Goal: Task Accomplishment & Management: Manage account settings

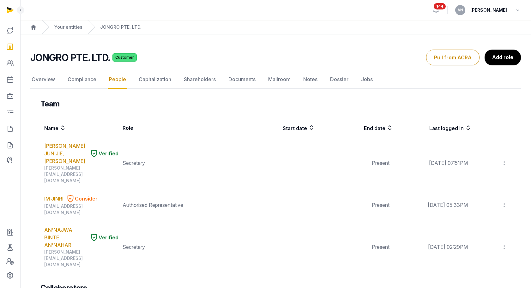
click at [66, 21] on div "Your entities" at bounding box center [62, 27] width 41 height 14
click at [67, 27] on link "Your entities" at bounding box center [68, 27] width 28 height 6
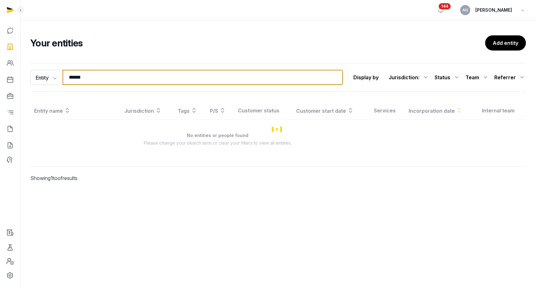
click at [117, 74] on input "******" at bounding box center [203, 77] width 280 height 15
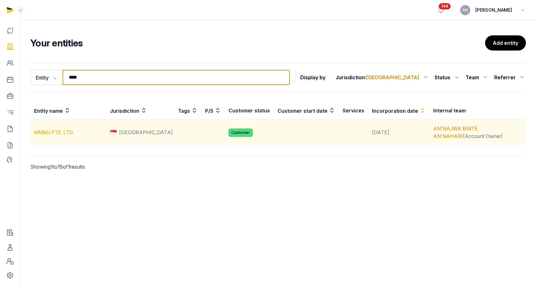
type input "****"
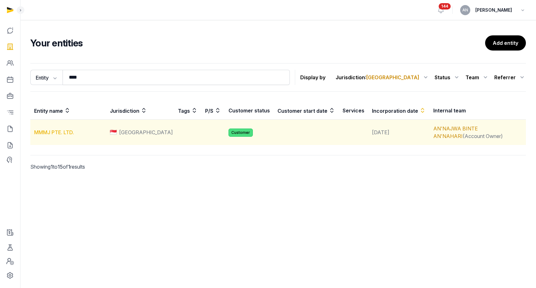
click at [66, 130] on link "MMMJ PTE. LTD." at bounding box center [54, 132] width 40 height 6
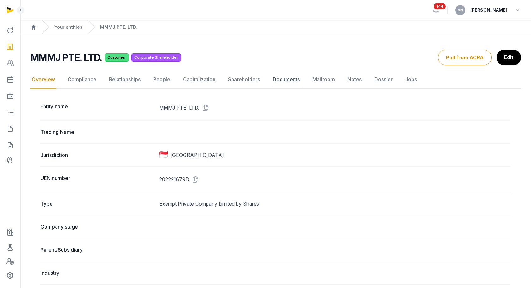
click at [288, 75] on link "Documents" at bounding box center [286, 79] width 30 height 18
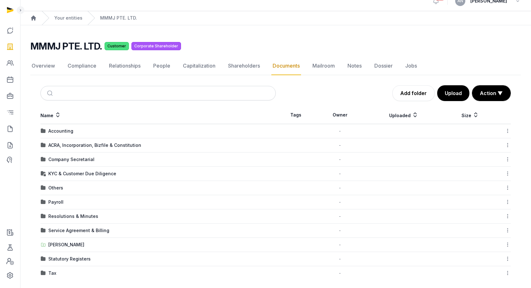
scroll to position [14, 0]
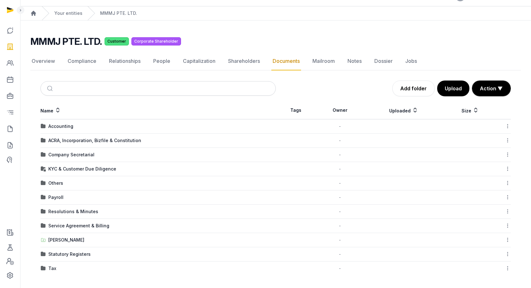
click at [62, 252] on div "Statutory Registers" at bounding box center [69, 254] width 42 height 6
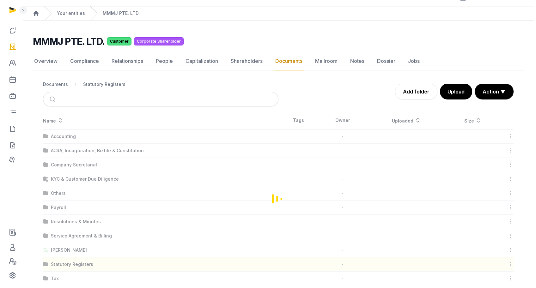
scroll to position [0, 0]
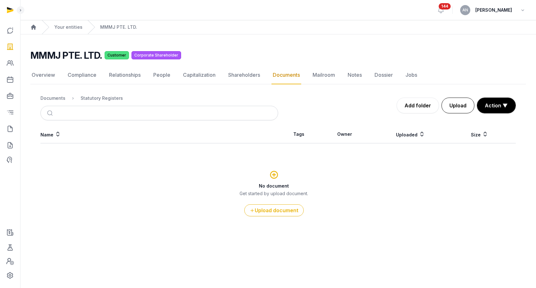
click at [472, 100] on button "Upload" at bounding box center [457, 106] width 33 height 16
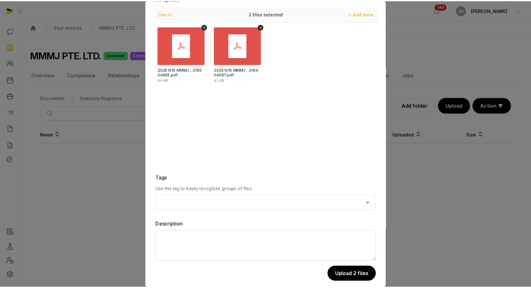
scroll to position [21, 0]
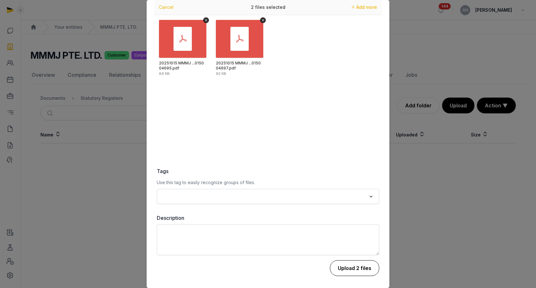
click at [352, 268] on button "Upload 2 files" at bounding box center [354, 268] width 49 height 16
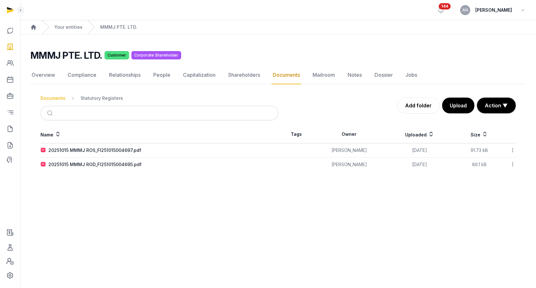
click at [57, 99] on div "Documents" at bounding box center [52, 98] width 25 height 6
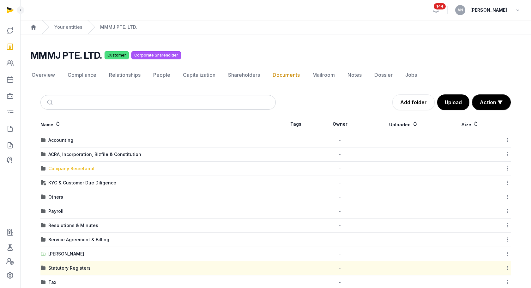
click at [72, 169] on div "Company Secretarial" at bounding box center [71, 168] width 46 height 6
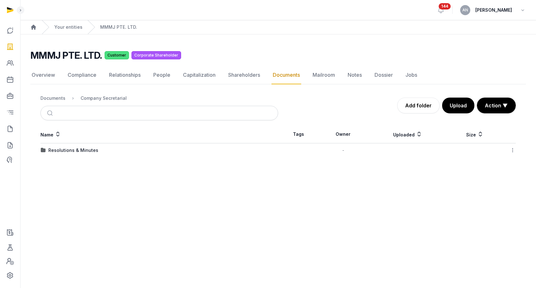
click at [59, 155] on td "Resolutions & Minutes" at bounding box center [159, 150] width 238 height 14
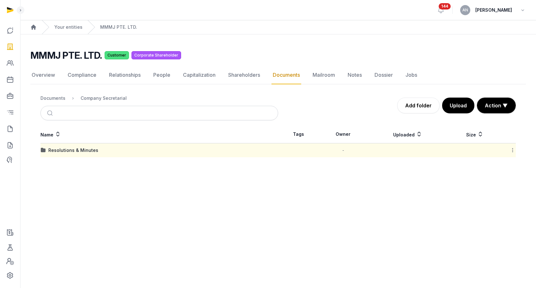
click at [62, 149] on div "Resolutions & Minutes" at bounding box center [73, 150] width 50 height 6
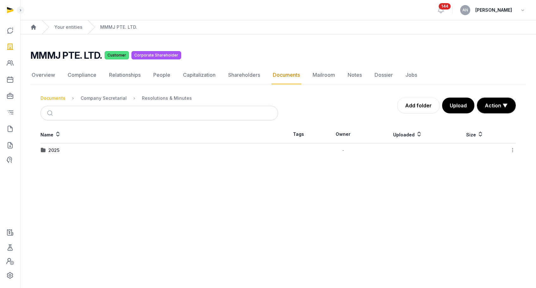
click at [52, 98] on div "Documents" at bounding box center [52, 98] width 25 height 6
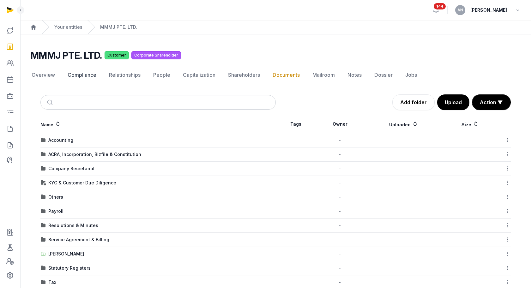
click at [84, 73] on link "Compliance" at bounding box center [81, 75] width 31 height 18
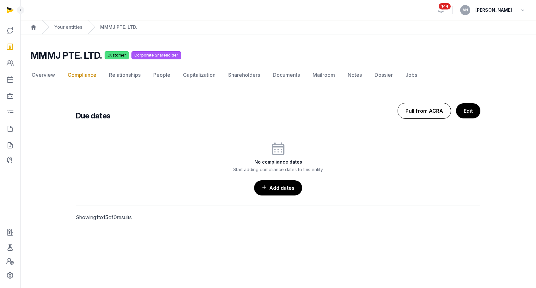
click at [429, 112] on button "Pull from ACRA" at bounding box center [423, 111] width 53 height 16
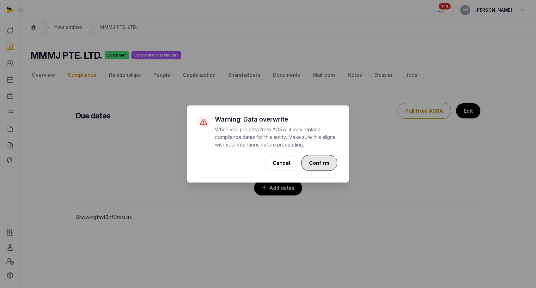
click at [318, 163] on button "Confirm" at bounding box center [319, 163] width 36 height 16
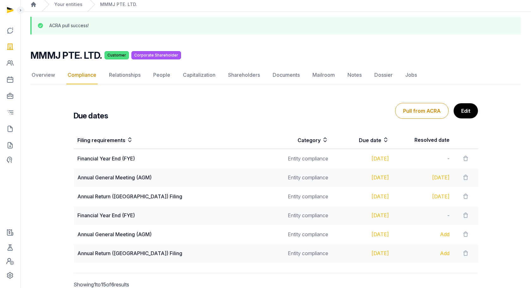
scroll to position [53, 0]
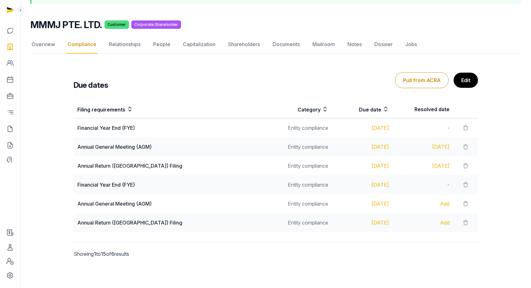
drag, startPoint x: 393, startPoint y: 188, endPoint x: 327, endPoint y: 189, distance: 65.7
click at [327, 189] on tr "Financial Year End (FYE) Entity compliance [DATE] -" at bounding box center [276, 184] width 404 height 19
click at [286, 192] on td "Entity compliance" at bounding box center [301, 184] width 61 height 19
click at [218, 170] on td "Annual Return ([GEOGRAPHIC_DATA]) Filing" at bounding box center [173, 165] width 198 height 19
click at [67, 22] on h2 "MMMJ PTE. LTD." at bounding box center [66, 24] width 72 height 11
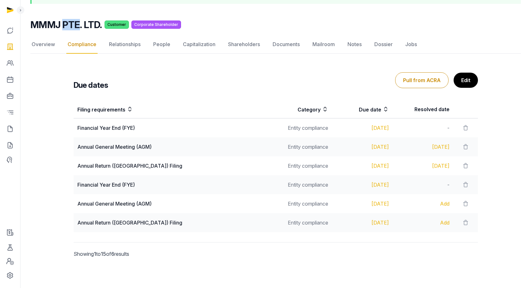
click at [67, 22] on h2 "MMMJ PTE. LTD." at bounding box center [66, 24] width 72 height 11
copy h2 "MMMJ PTE. LTD."
click at [158, 87] on div "Due dates Pull from ACRA Edit" at bounding box center [276, 80] width 404 height 20
click at [172, 45] on nav "Overview Compliance Relationships People Capitalization Shareholders Documents …" at bounding box center [275, 44] width 490 height 18
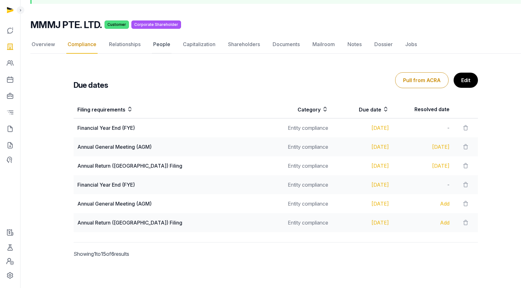
click at [167, 44] on link "People" at bounding box center [162, 44] width 20 height 18
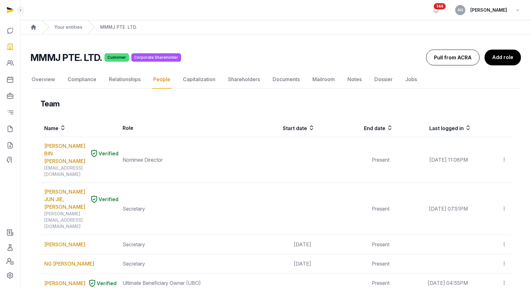
click at [453, 57] on button "Pull from ACRA" at bounding box center [452, 58] width 53 height 16
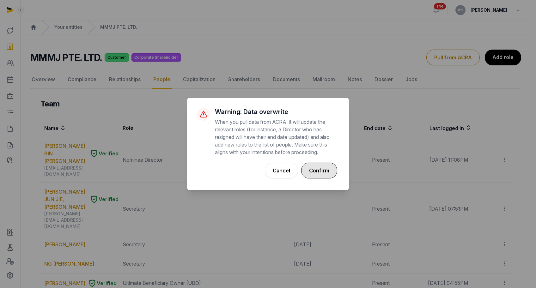
click at [330, 173] on button "Confirm" at bounding box center [319, 171] width 36 height 16
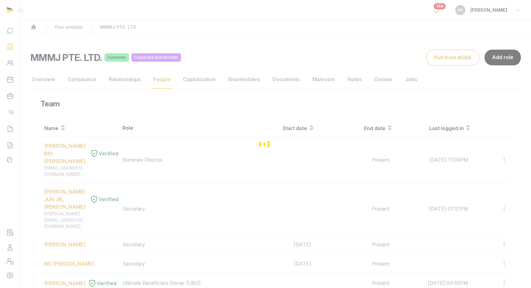
scroll to position [212, 0]
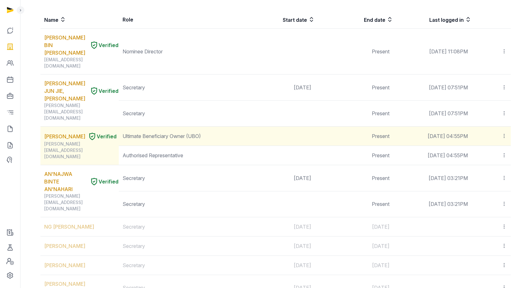
scroll to position [135, 0]
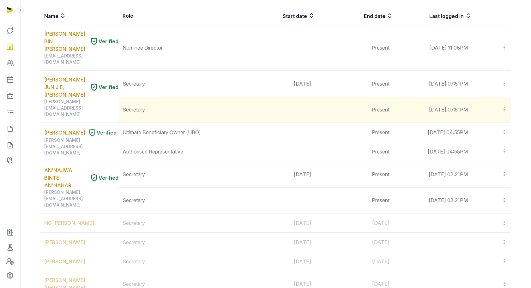
click at [507, 97] on td "Invite user Edit role Delete" at bounding box center [491, 110] width 39 height 26
click at [503, 106] on icon at bounding box center [504, 109] width 6 height 7
click at [495, 149] on span "Delete" at bounding box center [493, 152] width 15 height 6
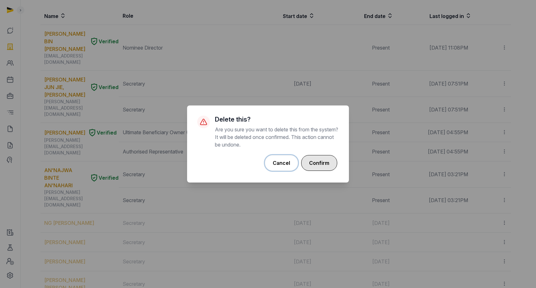
drag, startPoint x: 286, startPoint y: 162, endPoint x: 303, endPoint y: 157, distance: 17.9
click at [286, 162] on button "Cancel" at bounding box center [281, 163] width 33 height 16
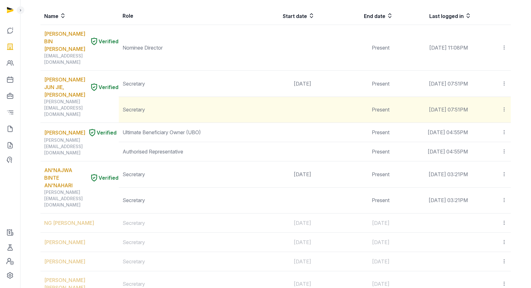
click at [505, 106] on icon at bounding box center [504, 109] width 6 height 7
click at [487, 149] on span "Delete" at bounding box center [493, 152] width 15 height 6
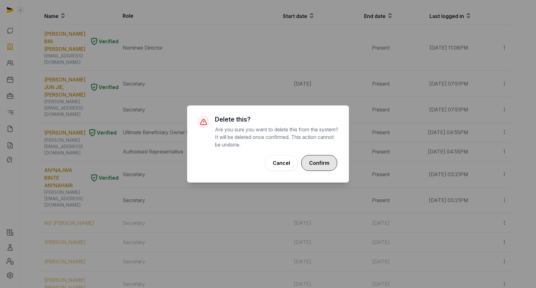
click at [322, 163] on button "Confirm" at bounding box center [319, 163] width 36 height 16
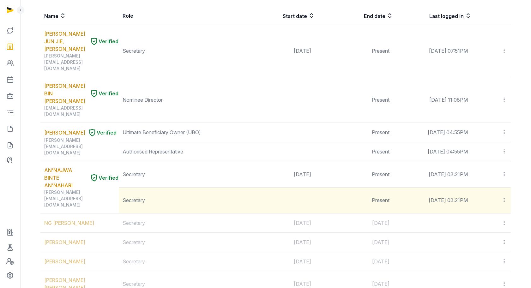
click at [506, 197] on icon at bounding box center [504, 200] width 6 height 7
click at [485, 236] on div "Delete" at bounding box center [481, 242] width 51 height 13
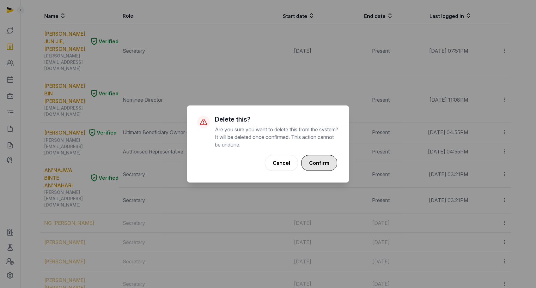
click at [321, 160] on button "Confirm" at bounding box center [319, 163] width 36 height 16
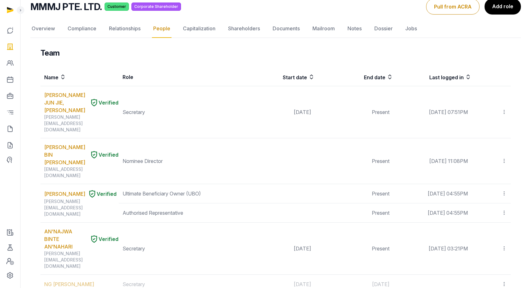
scroll to position [0, 0]
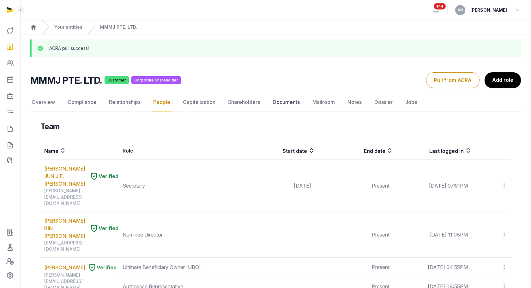
click at [281, 105] on link "Documents" at bounding box center [286, 102] width 30 height 18
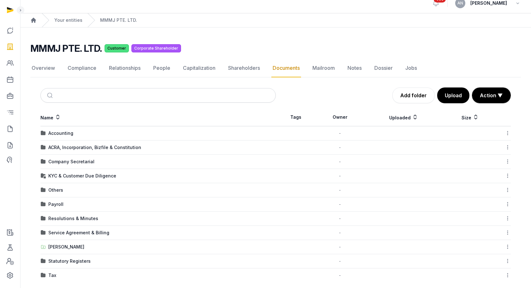
scroll to position [14, 0]
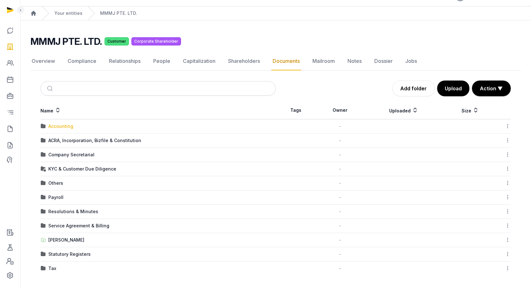
click at [61, 125] on div "Accounting" at bounding box center [60, 126] width 25 height 6
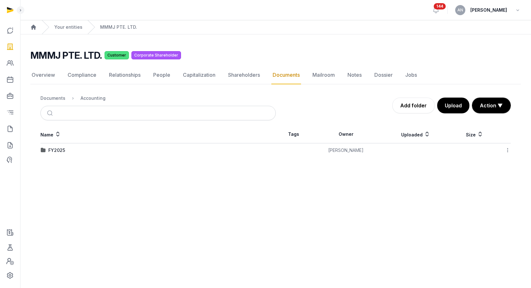
scroll to position [0, 0]
click at [62, 152] on div "FY2025" at bounding box center [56, 150] width 17 height 6
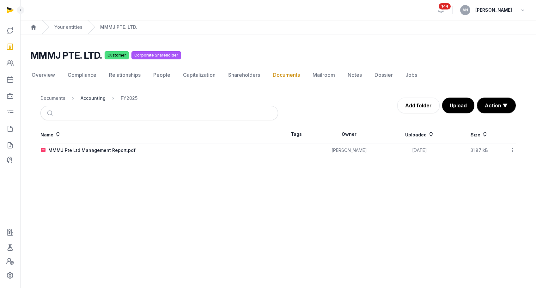
click at [85, 97] on div "Accounting" at bounding box center [93, 98] width 25 height 6
click at [54, 97] on div "Documents" at bounding box center [52, 98] width 25 height 6
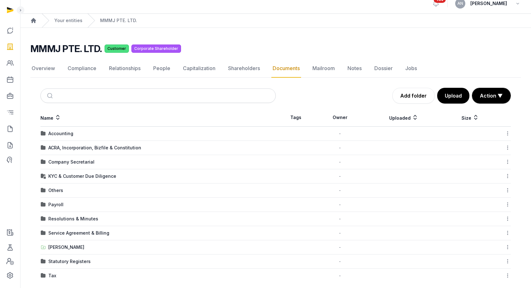
scroll to position [14, 0]
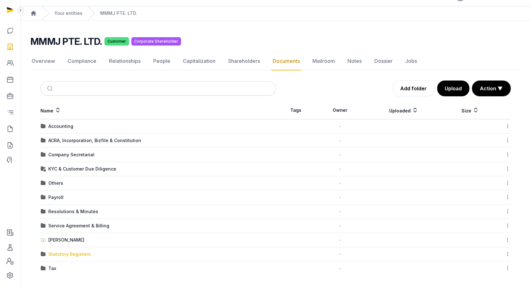
click at [63, 254] on div "Statutory Registers" at bounding box center [69, 254] width 42 height 6
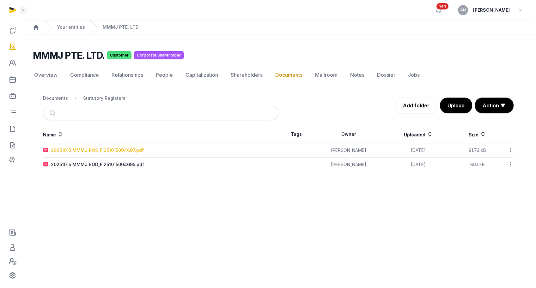
scroll to position [0, 0]
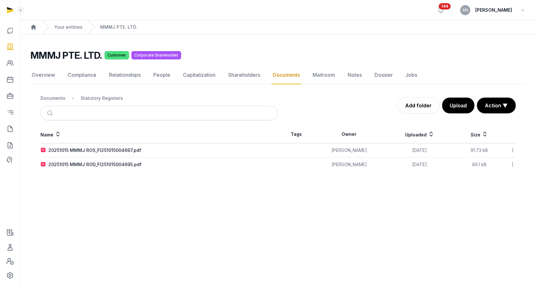
click at [41, 102] on nav "Documents Statutory Registers" at bounding box center [159, 98] width 238 height 15
click at [49, 99] on div "Documents" at bounding box center [52, 98] width 25 height 6
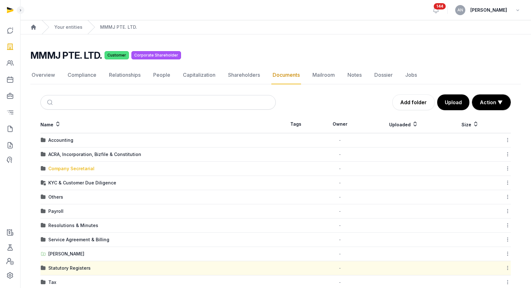
click at [72, 171] on div "Company Secretarial" at bounding box center [71, 168] width 46 height 6
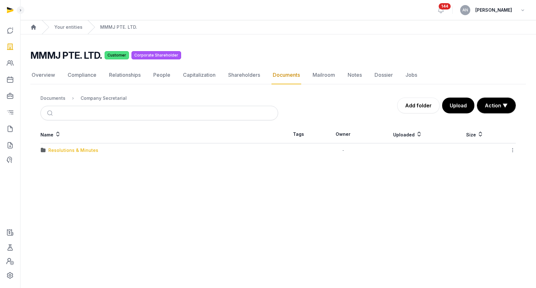
click at [64, 152] on div "Resolutions & Minutes" at bounding box center [73, 150] width 50 height 6
click at [54, 151] on div "2025" at bounding box center [53, 150] width 11 height 6
click at [69, 151] on div "Change of CS" at bounding box center [63, 150] width 31 height 6
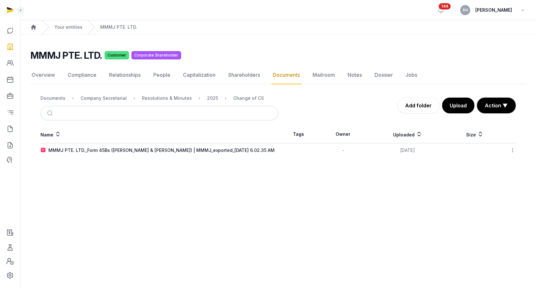
click at [200, 100] on div "2025" at bounding box center [207, 98] width 21 height 8
click at [207, 99] on div "2025" at bounding box center [212, 98] width 11 height 6
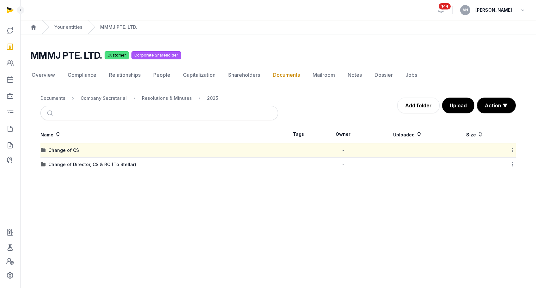
drag, startPoint x: 64, startPoint y: 165, endPoint x: 73, endPoint y: 169, distance: 9.5
click at [63, 166] on div "Change of Director, CS & RO (To Stellar)" at bounding box center [92, 164] width 88 height 6
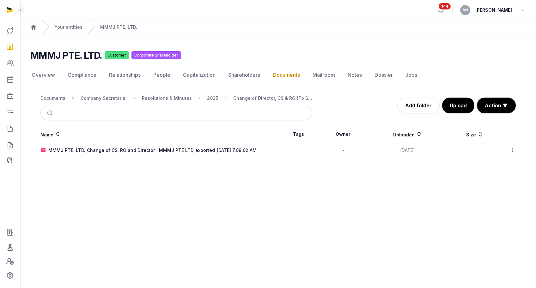
click at [96, 194] on main "Open sidebar 144 AN [PERSON_NAME] Home Your entities MMMJ PTE. LTD. MMMJ PTE. L…" at bounding box center [268, 144] width 536 height 288
click at [208, 97] on div "2025" at bounding box center [212, 98] width 11 height 6
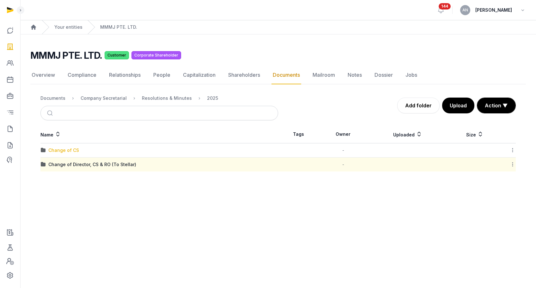
click at [70, 148] on div "Change of CS" at bounding box center [63, 150] width 31 height 6
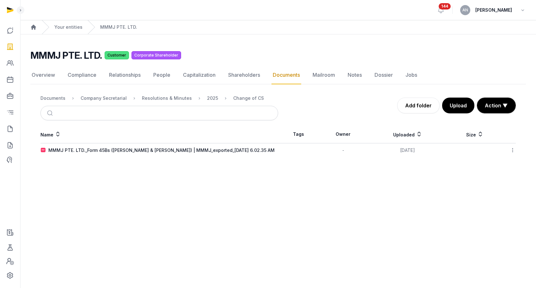
click at [511, 150] on icon at bounding box center [512, 150] width 6 height 7
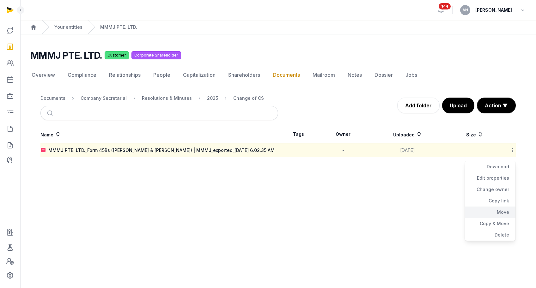
click at [494, 214] on div "Move" at bounding box center [490, 212] width 51 height 11
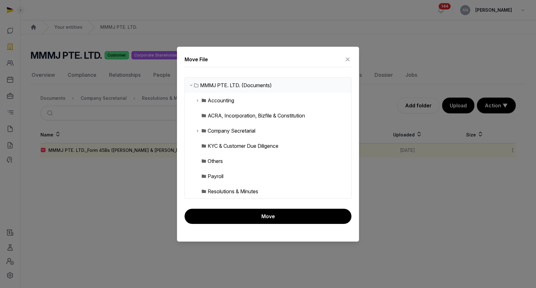
click at [200, 130] on div "Company Secretarial" at bounding box center [227, 131] width 55 height 8
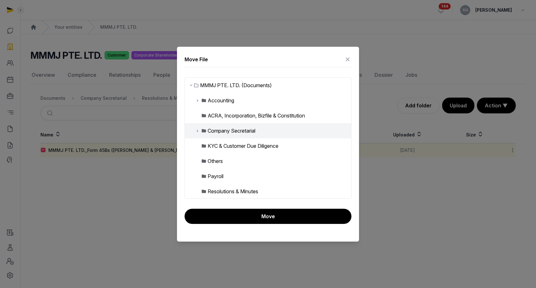
click at [199, 129] on icon at bounding box center [197, 131] width 5 height 8
click at [201, 147] on icon at bounding box center [202, 146] width 5 height 8
click at [208, 161] on icon at bounding box center [207, 161] width 5 height 8
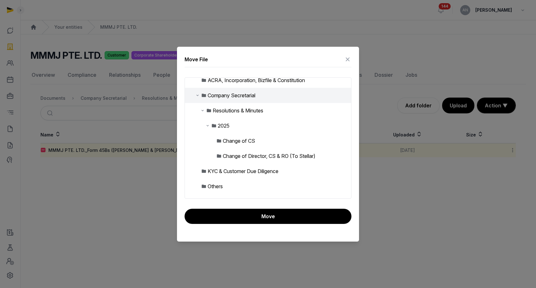
scroll to position [61, 0]
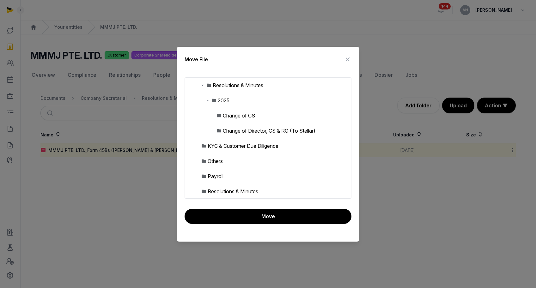
click at [238, 133] on div "Change of Director, CS & RO (To Stellar)" at bounding box center [269, 131] width 93 height 8
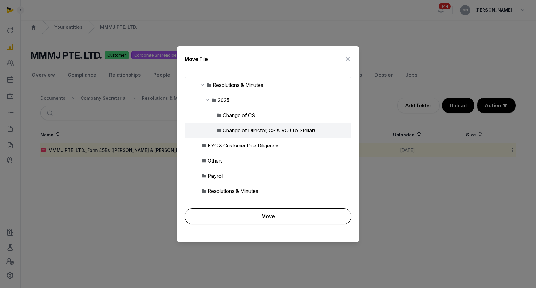
click at [254, 213] on button "Move" at bounding box center [267, 216] width 167 height 16
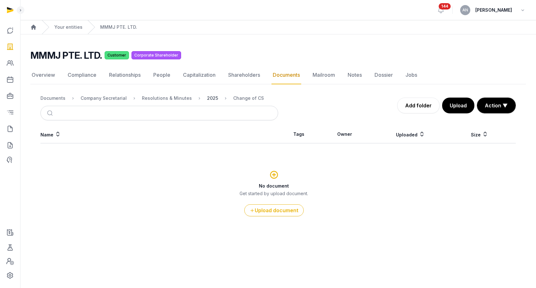
click at [207, 98] on div "2025" at bounding box center [212, 98] width 11 height 6
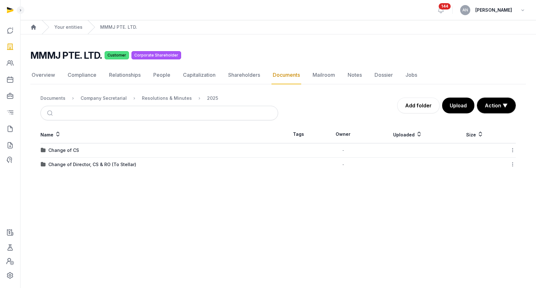
click at [509, 149] on icon at bounding box center [512, 150] width 6 height 7
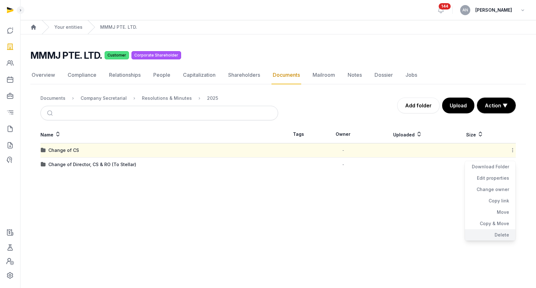
click at [499, 231] on div "Delete" at bounding box center [490, 234] width 51 height 11
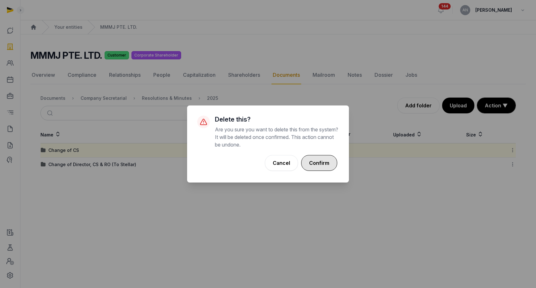
click at [324, 158] on button "Confirm" at bounding box center [319, 163] width 36 height 16
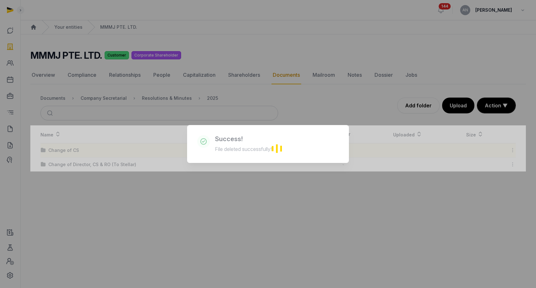
click at [325, 162] on div "Loading" at bounding box center [277, 148] width 495 height 46
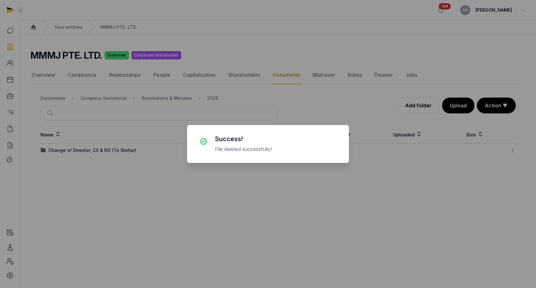
click at [204, 186] on div "× Success! File deleted successfully! Cancel No OK" at bounding box center [268, 144] width 536 height 288
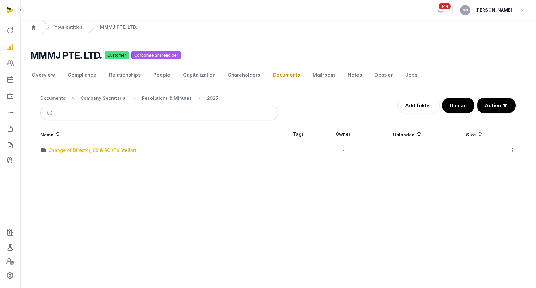
click at [99, 151] on div "Change of Director, CS & RO (To Stellar)" at bounding box center [92, 150] width 88 height 6
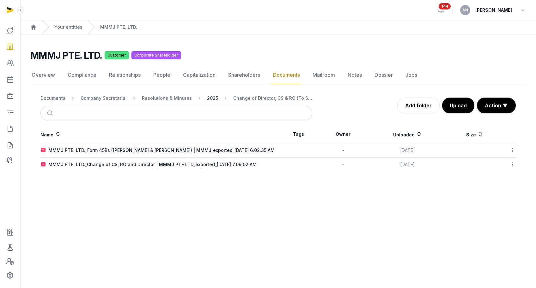
click at [208, 99] on div "2025" at bounding box center [212, 98] width 11 height 6
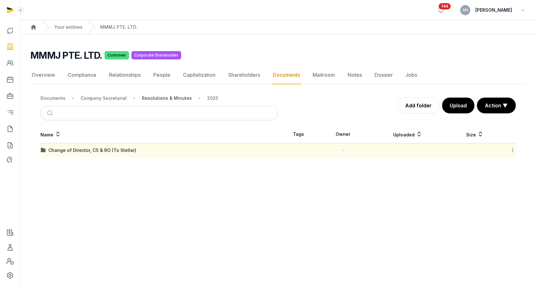
click at [169, 99] on div "Resolutions & Minutes" at bounding box center [167, 98] width 50 height 6
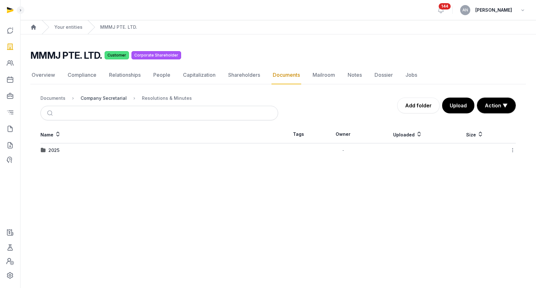
click at [102, 98] on div "Company Secretarial" at bounding box center [104, 98] width 46 height 6
click at [78, 149] on div "Resolutions & Minutes" at bounding box center [73, 150] width 50 height 6
click at [57, 149] on div "2025" at bounding box center [53, 150] width 11 height 6
click at [63, 151] on div "Change of Director, CS & RO (To Stellar)" at bounding box center [92, 150] width 88 height 6
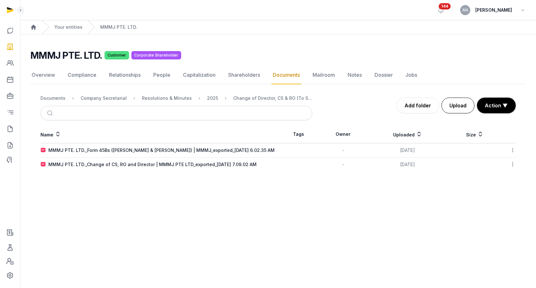
click at [465, 110] on button "Upload" at bounding box center [457, 106] width 33 height 16
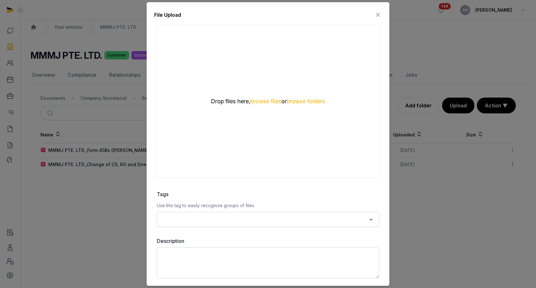
click at [262, 105] on div "Drop files here, browse files or browse folders" at bounding box center [267, 101] width 223 height 153
click at [264, 102] on button "browse files" at bounding box center [265, 102] width 31 height 6
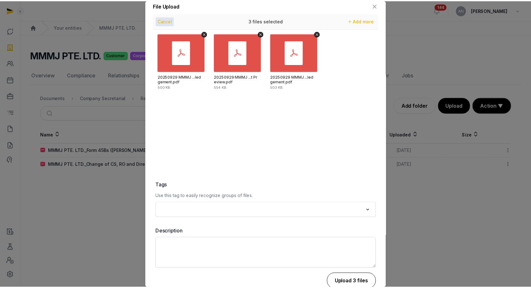
scroll to position [14, 0]
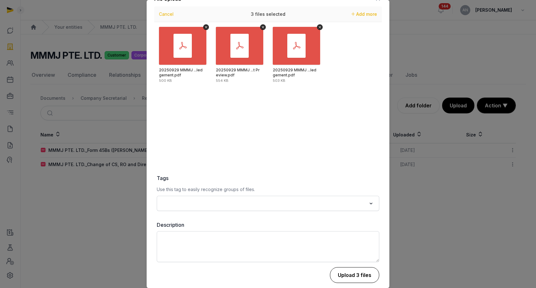
click at [352, 276] on button "Upload 3 files" at bounding box center [354, 275] width 49 height 16
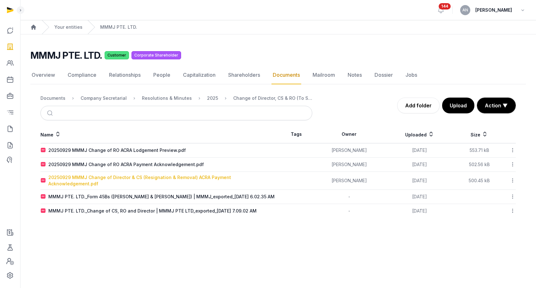
click at [134, 178] on div "20250929 MMMJ Change of Director & CS (Resignation & Removal) ACRA Payment Ackn…" at bounding box center [162, 180] width 229 height 13
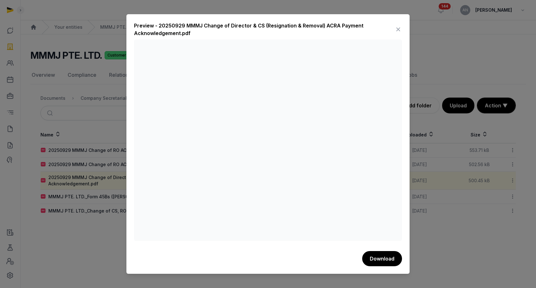
click at [397, 29] on icon at bounding box center [398, 29] width 8 height 10
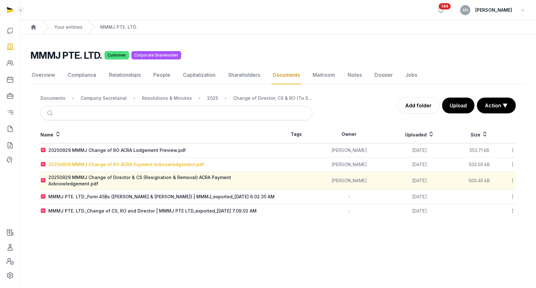
click at [142, 164] on div "20250929 MMMJ Change of RO ACRA Payment Acknowledgement.pdf" at bounding box center [125, 164] width 155 height 6
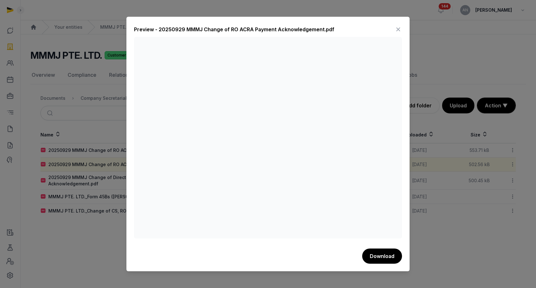
drag, startPoint x: 396, startPoint y: 30, endPoint x: 385, endPoint y: 39, distance: 14.2
click at [396, 30] on icon at bounding box center [398, 29] width 8 height 10
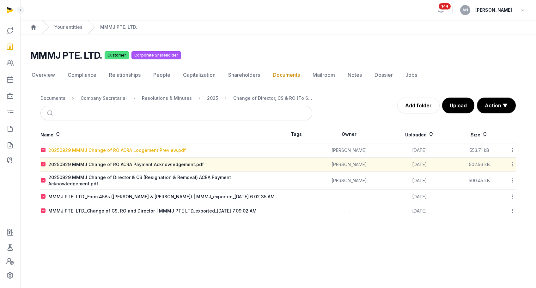
click at [113, 148] on div "20250929 MMMJ Change of RO ACRA Lodgement Preview.pdf" at bounding box center [116, 150] width 137 height 6
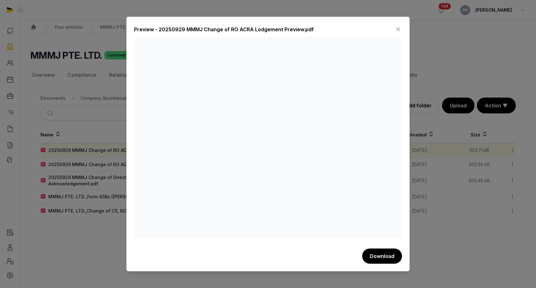
click at [400, 30] on icon at bounding box center [398, 29] width 8 height 10
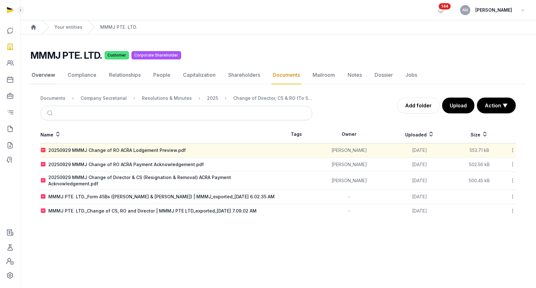
click at [31, 75] on link "Overview" at bounding box center [43, 75] width 26 height 18
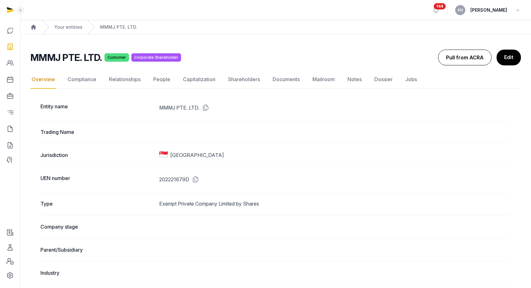
click at [471, 56] on button "Pull from ACRA" at bounding box center [464, 58] width 53 height 16
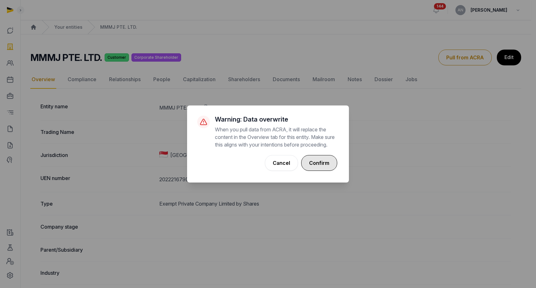
click at [311, 171] on button "Confirm" at bounding box center [319, 163] width 36 height 16
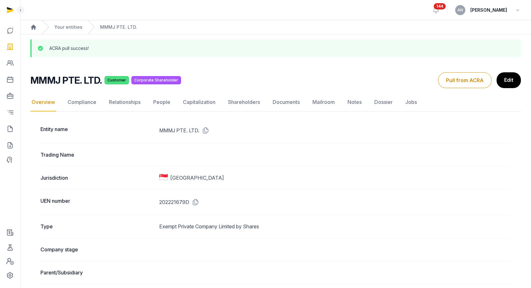
click at [292, 101] on link "Documents" at bounding box center [286, 102] width 30 height 18
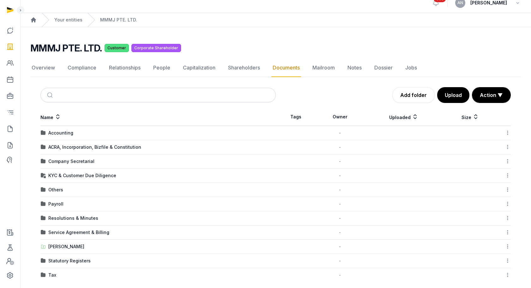
scroll to position [3, 0]
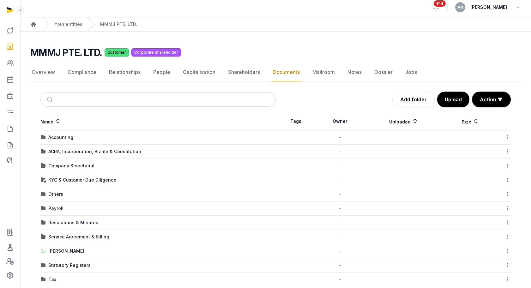
click at [507, 265] on icon at bounding box center [508, 265] width 6 height 7
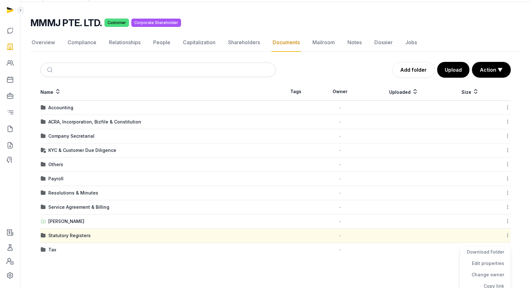
scroll to position [70, 0]
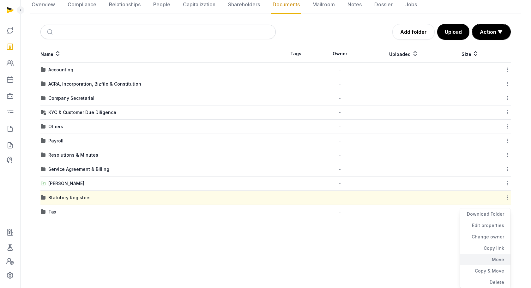
click at [496, 257] on div "Move" at bounding box center [485, 259] width 51 height 11
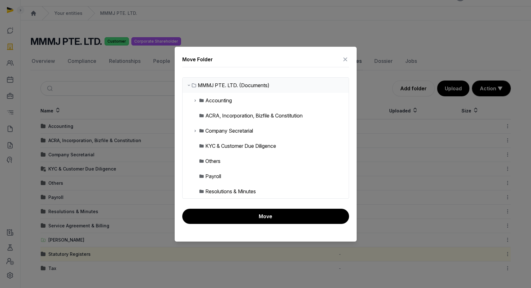
click at [346, 61] on icon at bounding box center [345, 59] width 8 height 10
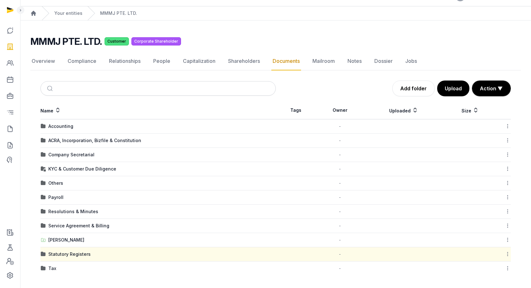
click at [506, 253] on icon at bounding box center [508, 254] width 6 height 7
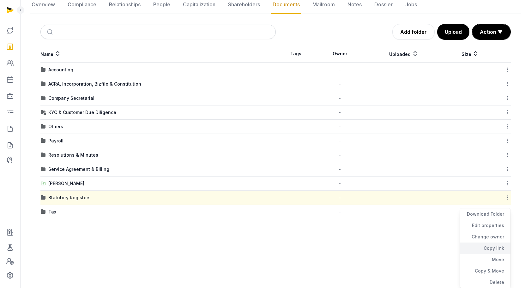
click at [492, 247] on div "Copy link" at bounding box center [485, 248] width 51 height 11
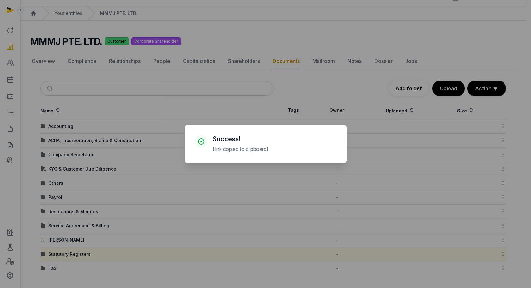
scroll to position [14, 0]
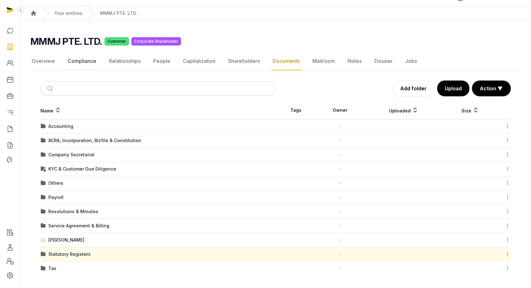
click at [88, 63] on link "Compliance" at bounding box center [81, 61] width 31 height 18
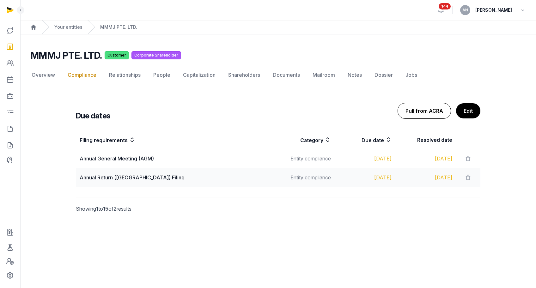
click at [422, 110] on button "Pull from ACRA" at bounding box center [423, 111] width 53 height 16
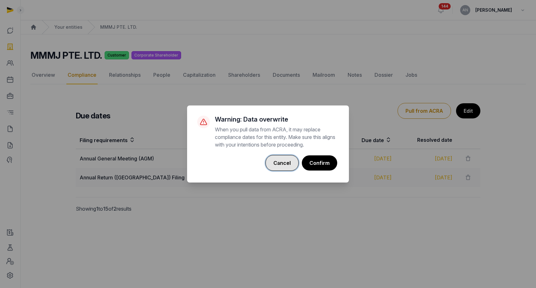
click at [284, 164] on button "Cancel" at bounding box center [281, 163] width 33 height 16
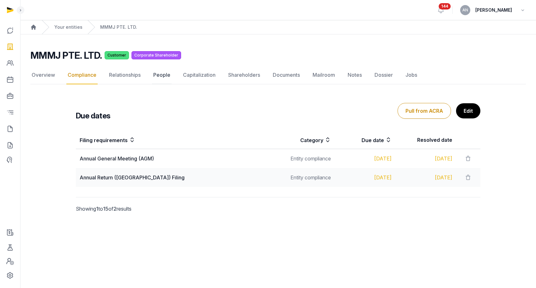
click at [165, 76] on link "People" at bounding box center [162, 75] width 20 height 18
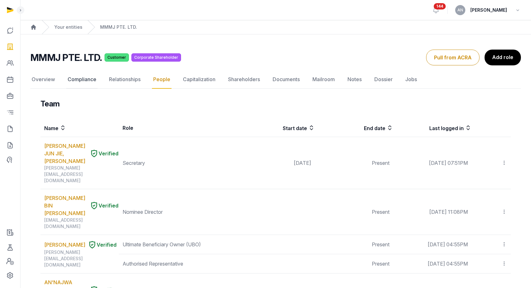
click at [80, 79] on link "Compliance" at bounding box center [81, 79] width 31 height 18
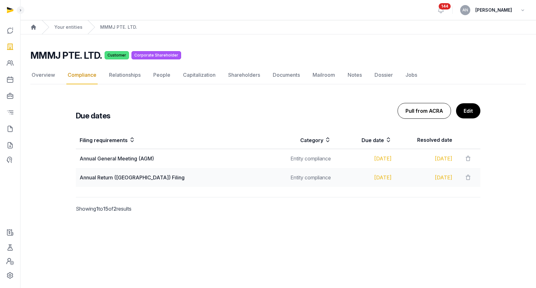
click at [419, 110] on button "Pull from ACRA" at bounding box center [423, 111] width 53 height 16
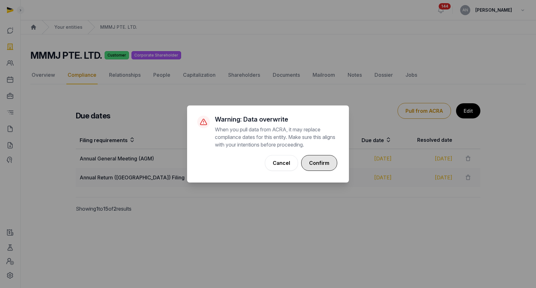
click at [329, 160] on button "Confirm" at bounding box center [319, 163] width 36 height 16
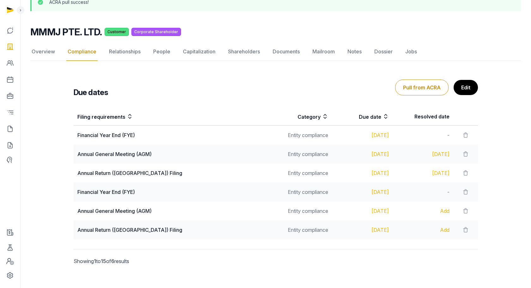
scroll to position [53, 0]
